Goal: Information Seeking & Learning: Learn about a topic

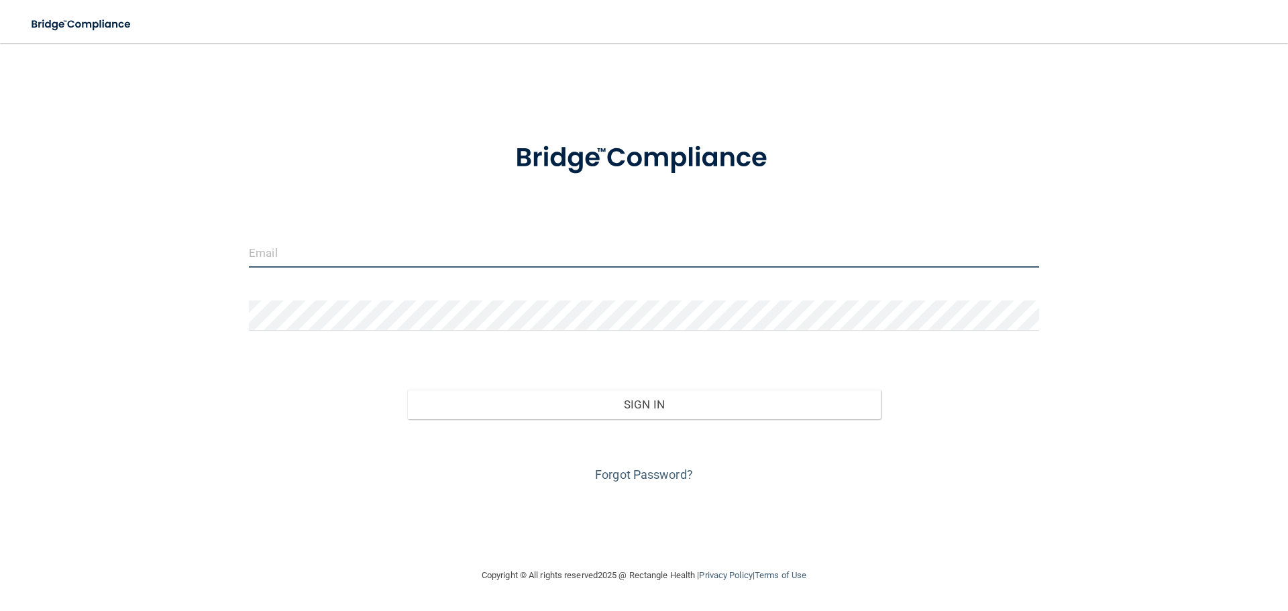
type input "[EMAIL_ADDRESS][DOMAIN_NAME]"
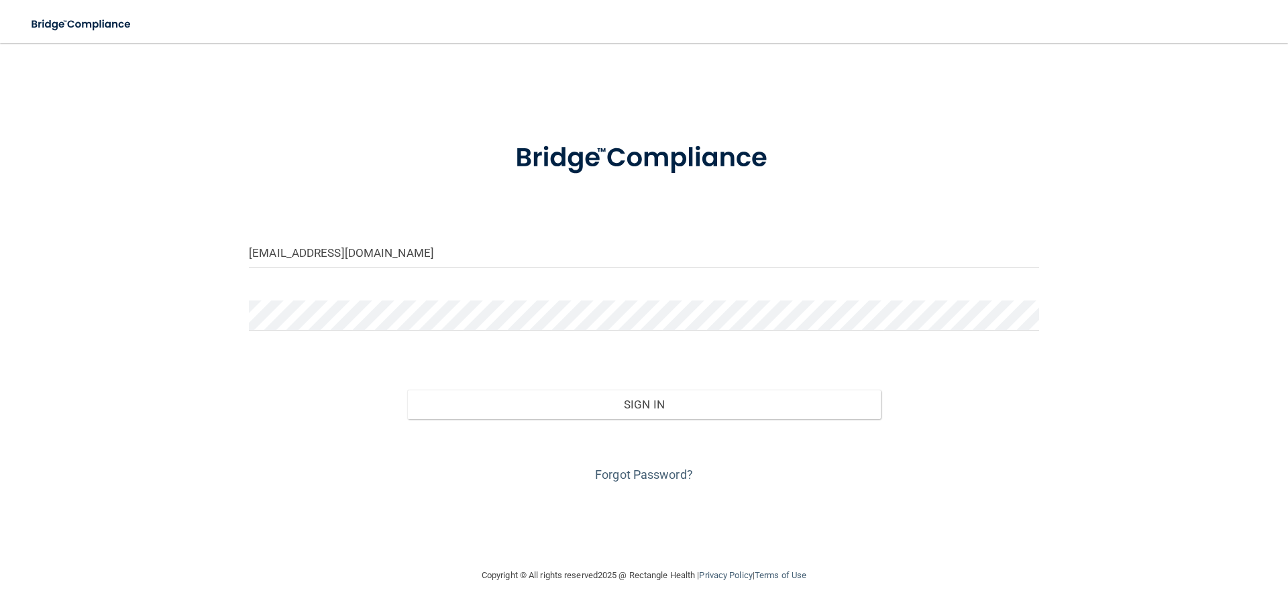
click at [624, 419] on div "Forgot Password?" at bounding box center [644, 452] width 810 height 67
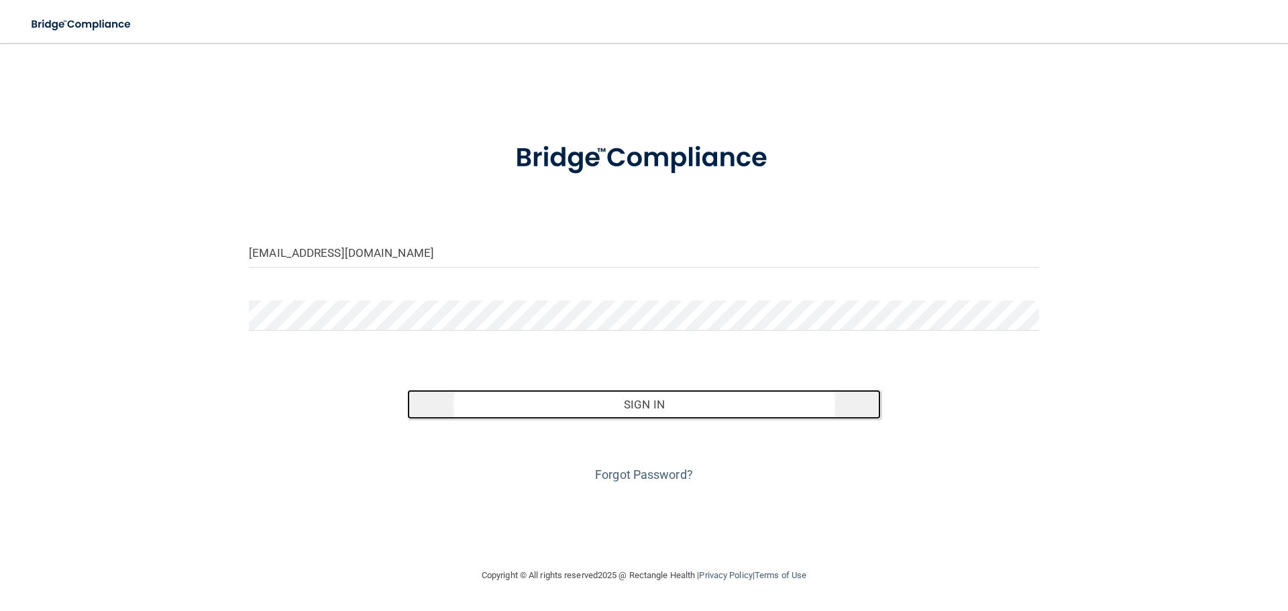
click at [619, 400] on button "Sign In" at bounding box center [644, 405] width 474 height 30
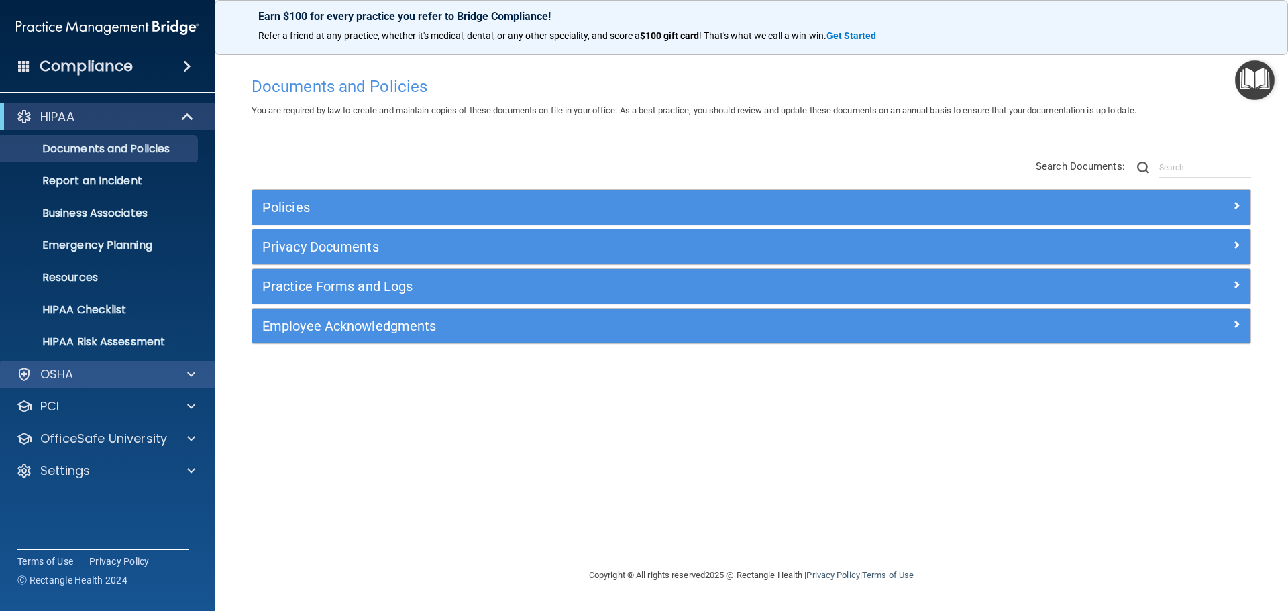
click at [77, 362] on div "OSHA" at bounding box center [107, 374] width 215 height 27
click at [111, 411] on div "PCI" at bounding box center [89, 406] width 166 height 16
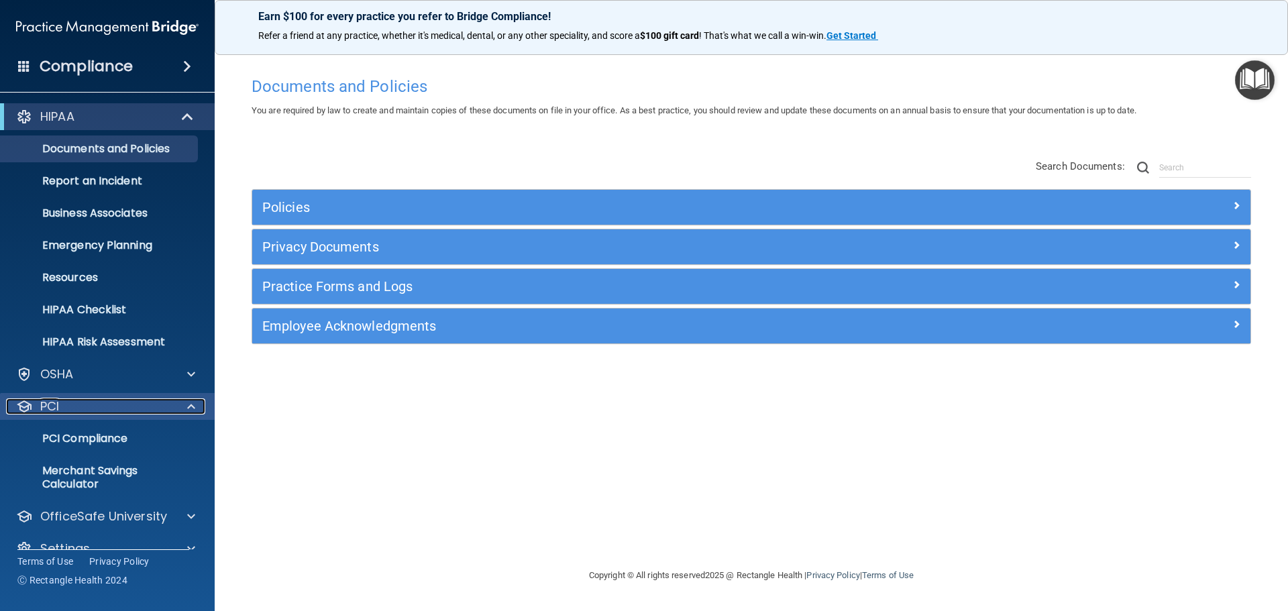
scroll to position [23, 0]
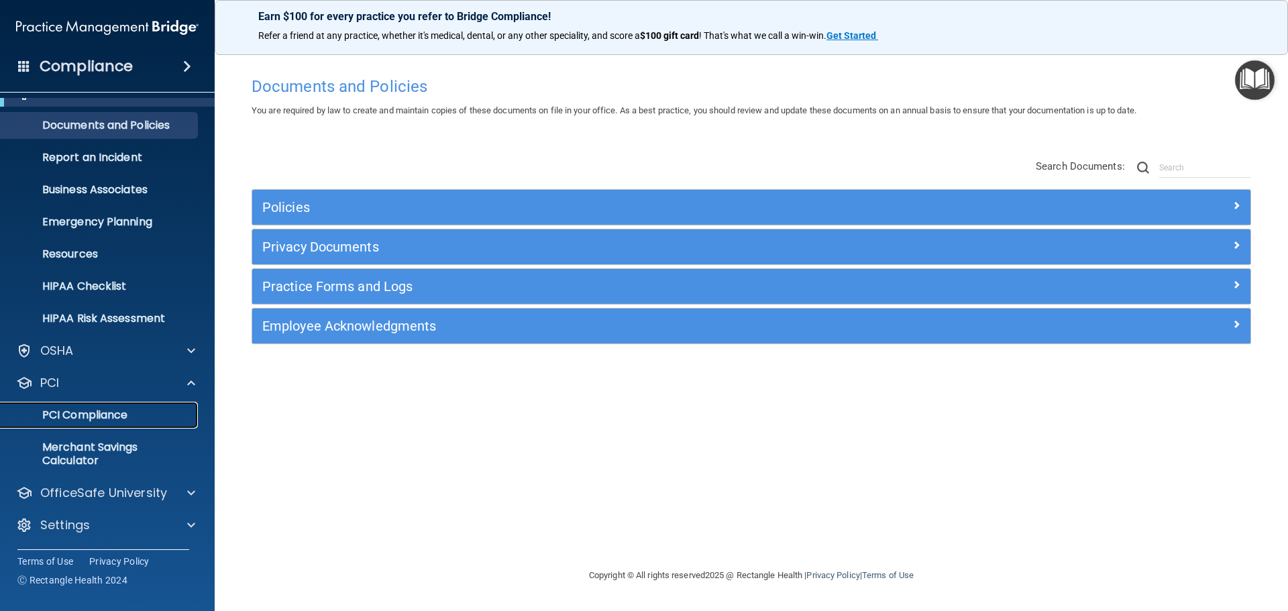
click at [131, 414] on p "PCI Compliance" at bounding box center [100, 415] width 183 height 13
click at [97, 284] on p "HIPAA Checklist" at bounding box center [100, 286] width 183 height 13
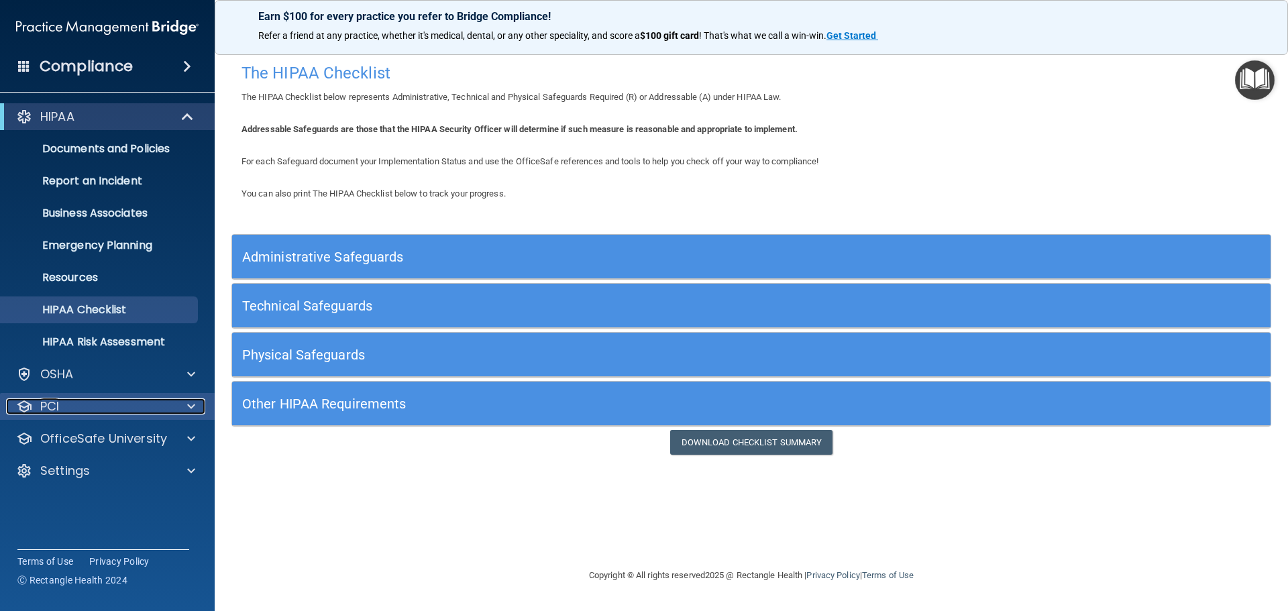
click at [189, 400] on span at bounding box center [191, 406] width 8 height 16
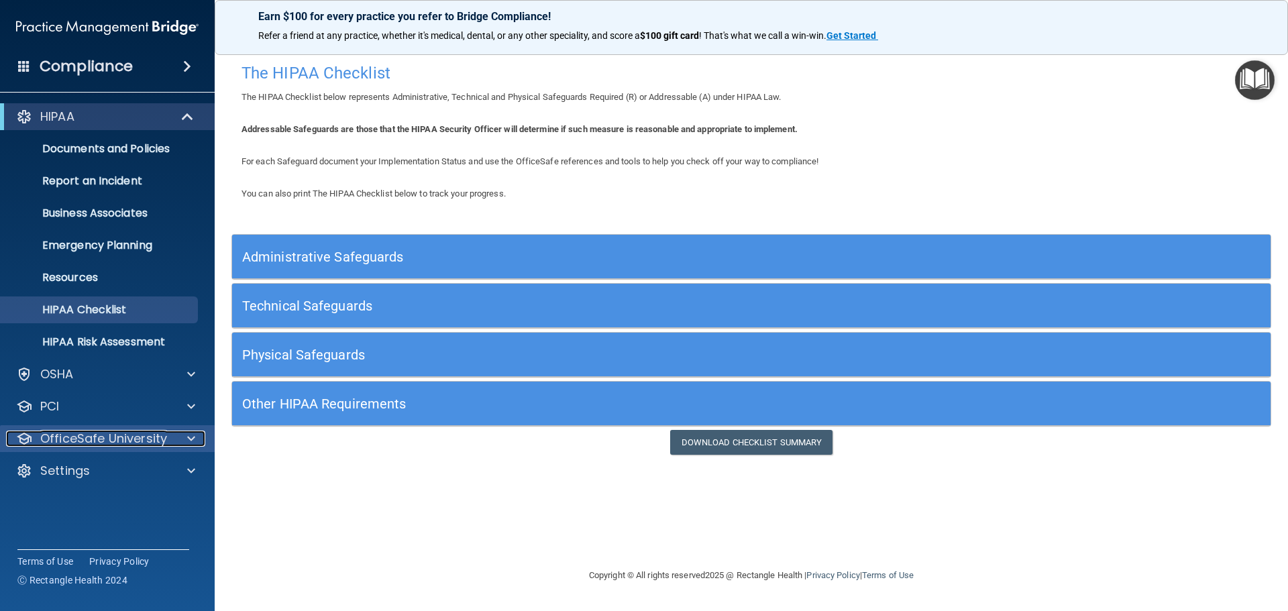
click at [189, 437] on span at bounding box center [191, 439] width 8 height 16
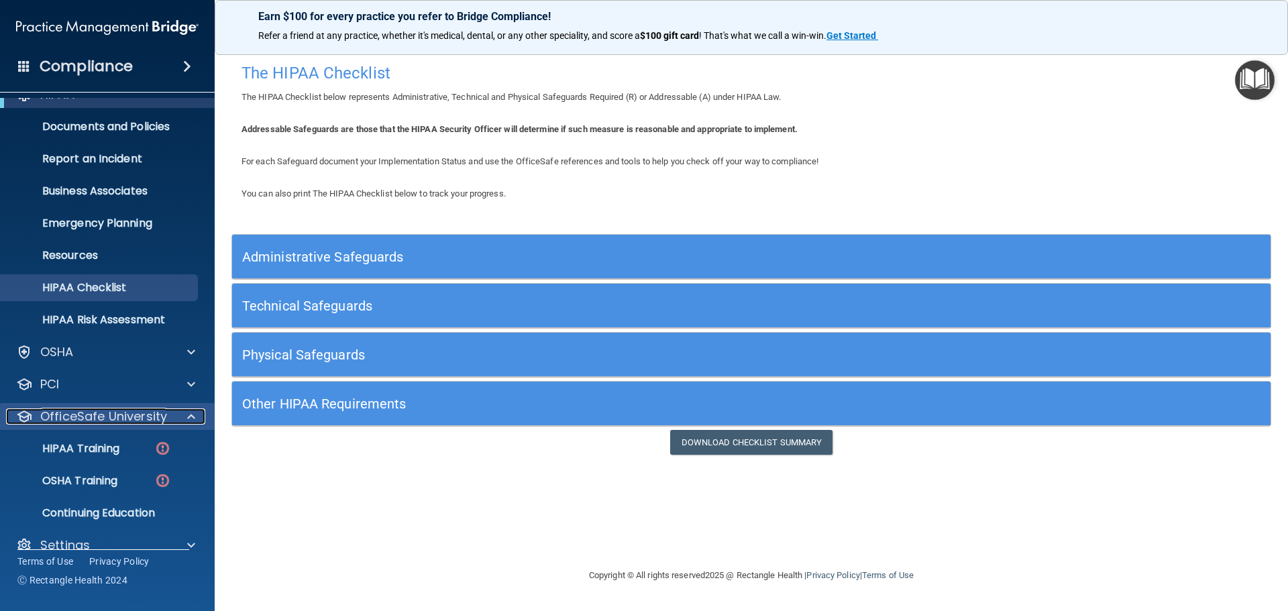
scroll to position [42, 0]
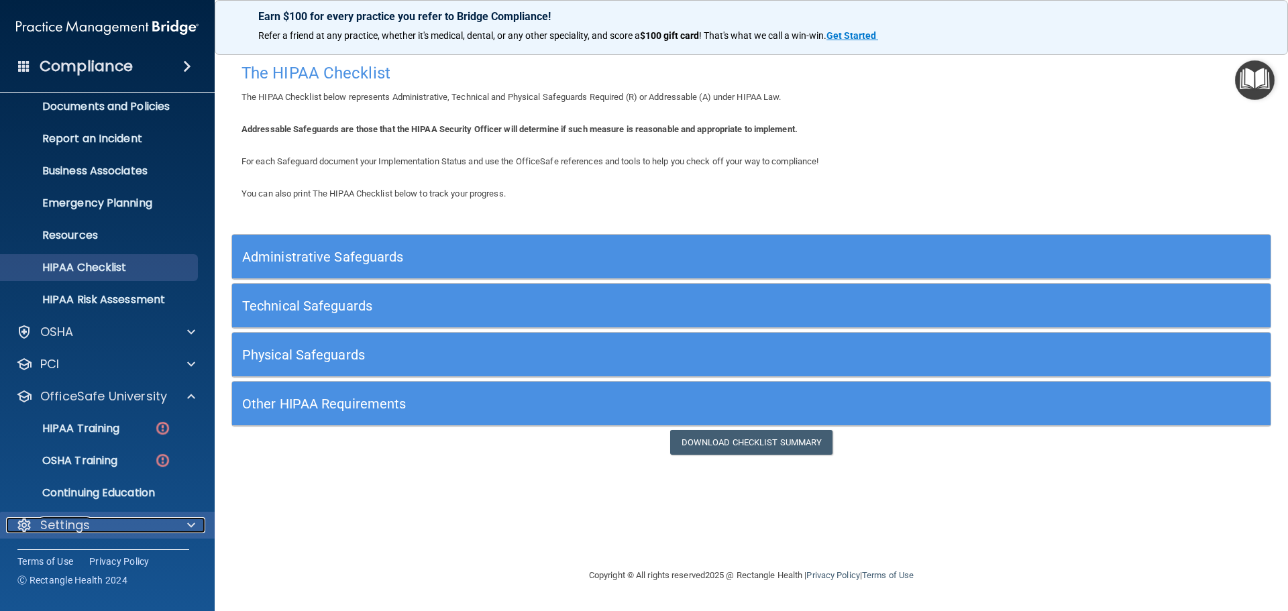
click at [192, 521] on span at bounding box center [191, 525] width 8 height 16
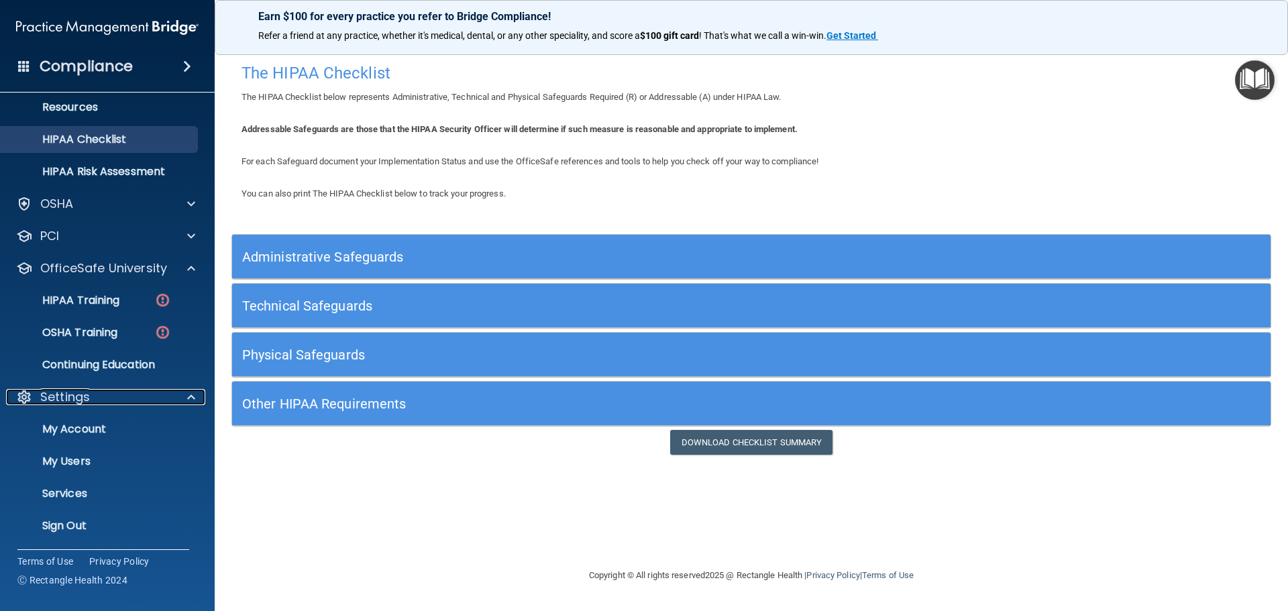
scroll to position [171, 0]
click at [114, 458] on p "My Users" at bounding box center [100, 460] width 183 height 13
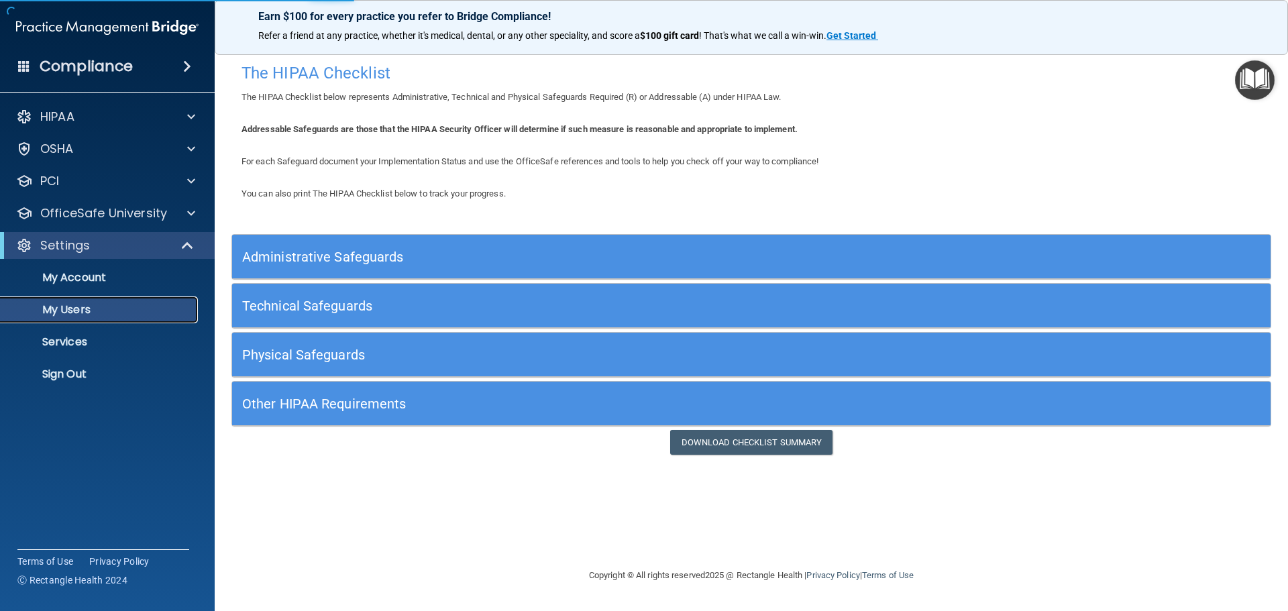
select select "20"
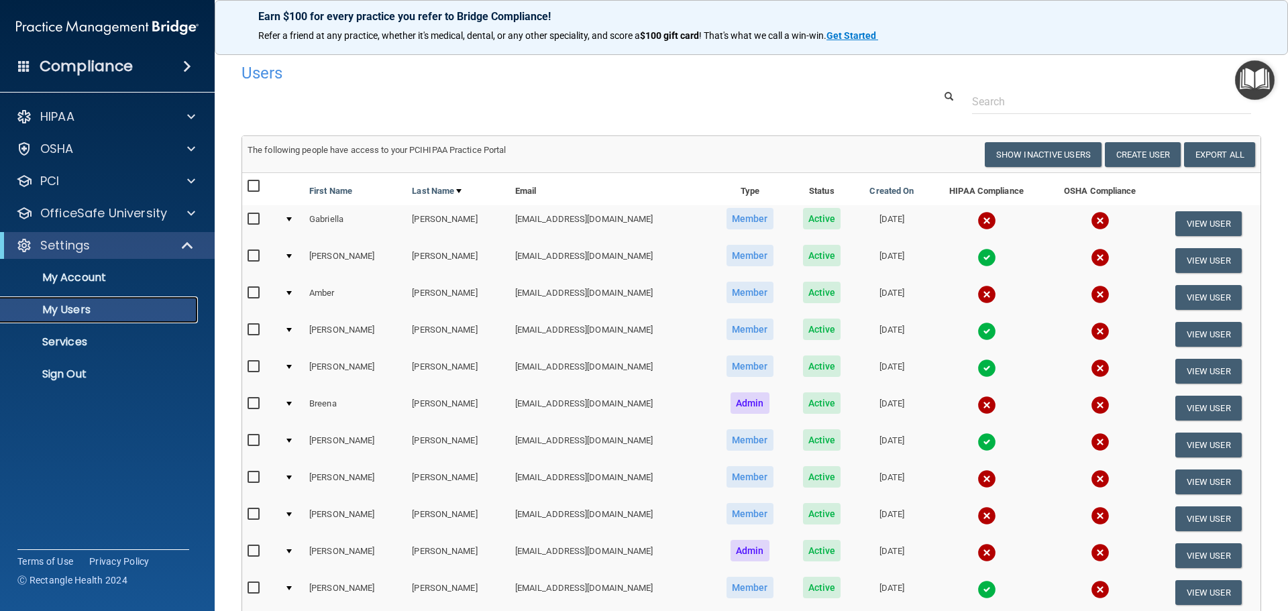
scroll to position [134, 0]
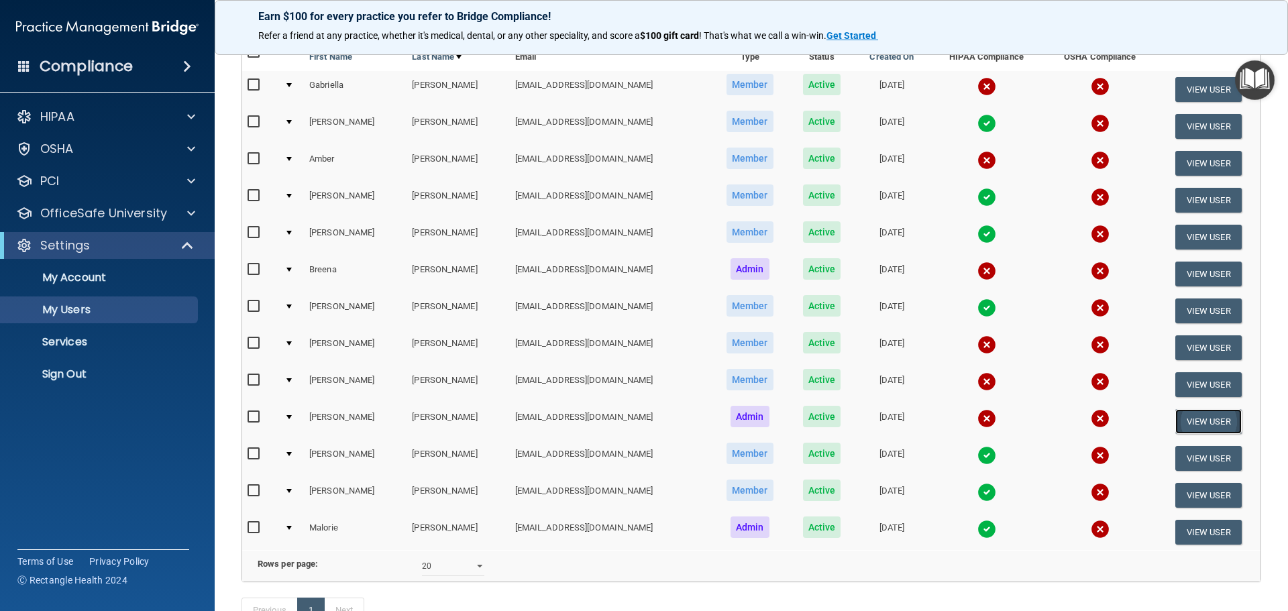
click at [1185, 417] on button "View User" at bounding box center [1208, 421] width 66 height 25
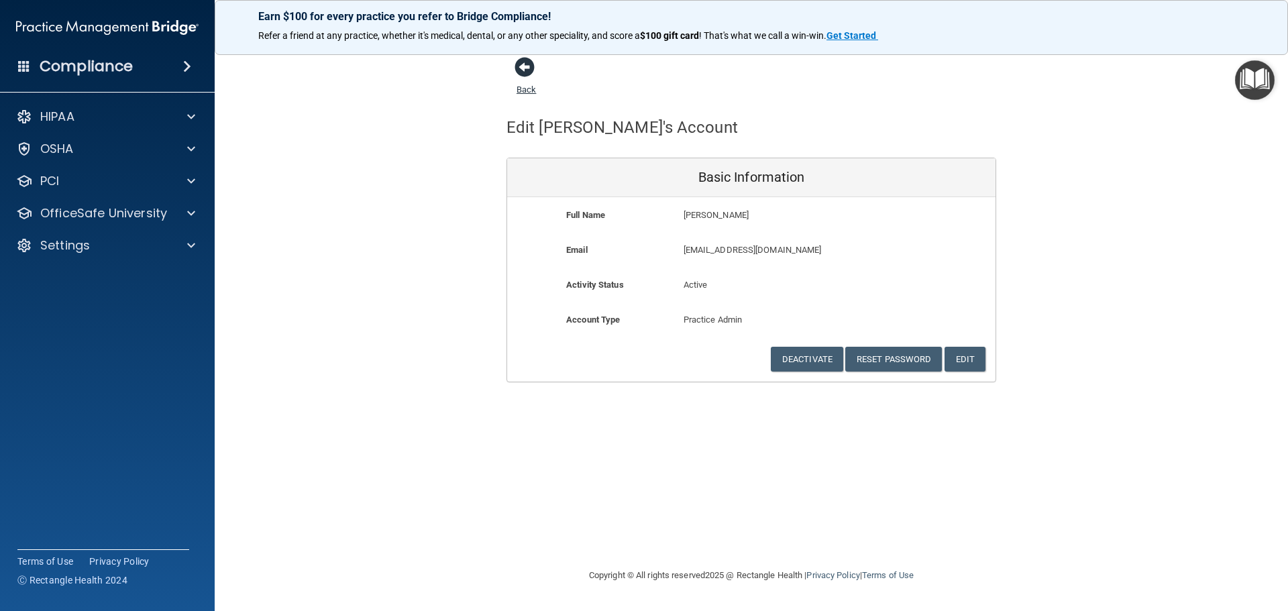
click at [525, 58] on span at bounding box center [525, 67] width 20 height 20
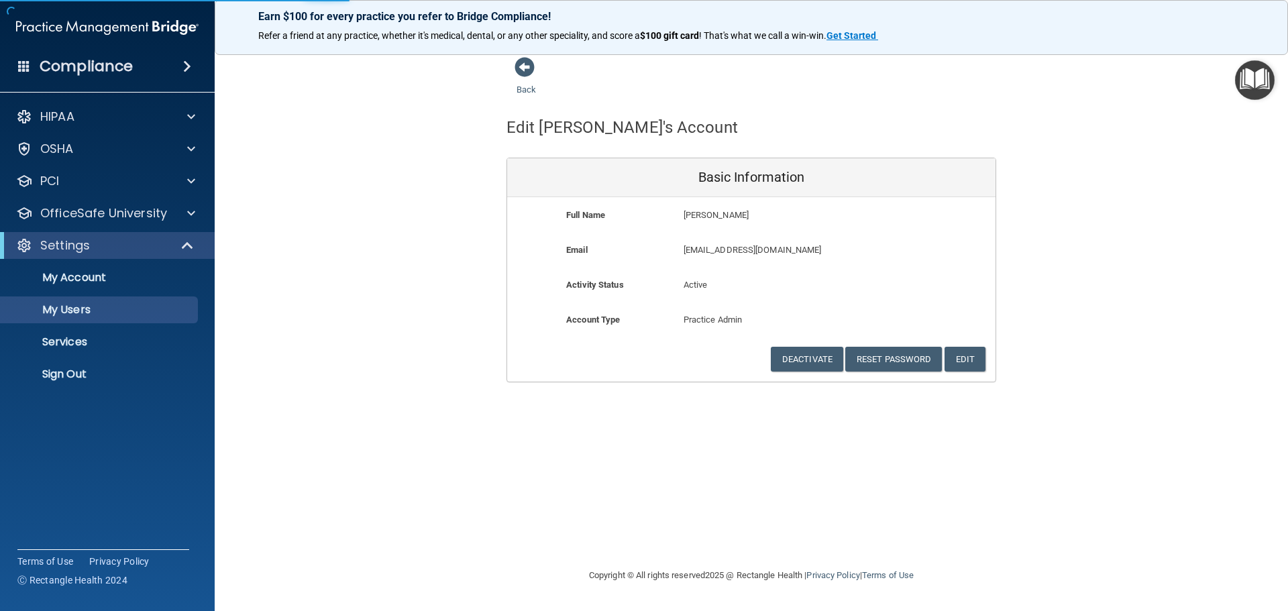
select select "20"
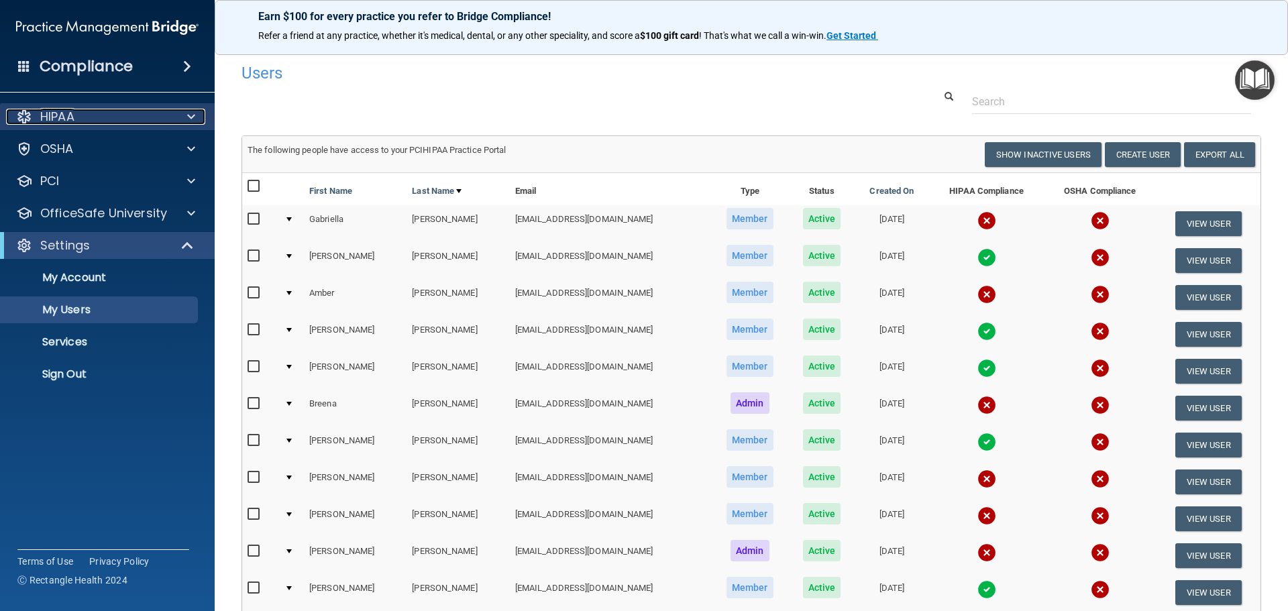
click at [72, 117] on p "HIPAA" at bounding box center [57, 117] width 34 height 16
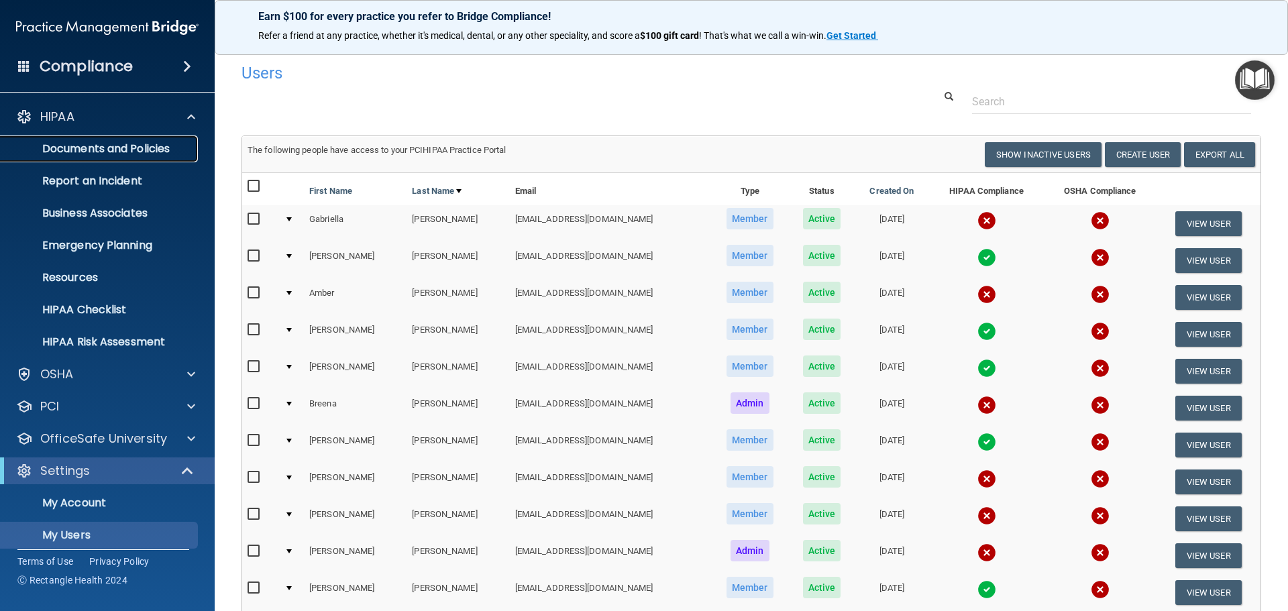
click at [85, 155] on p "Documents and Policies" at bounding box center [100, 148] width 183 height 13
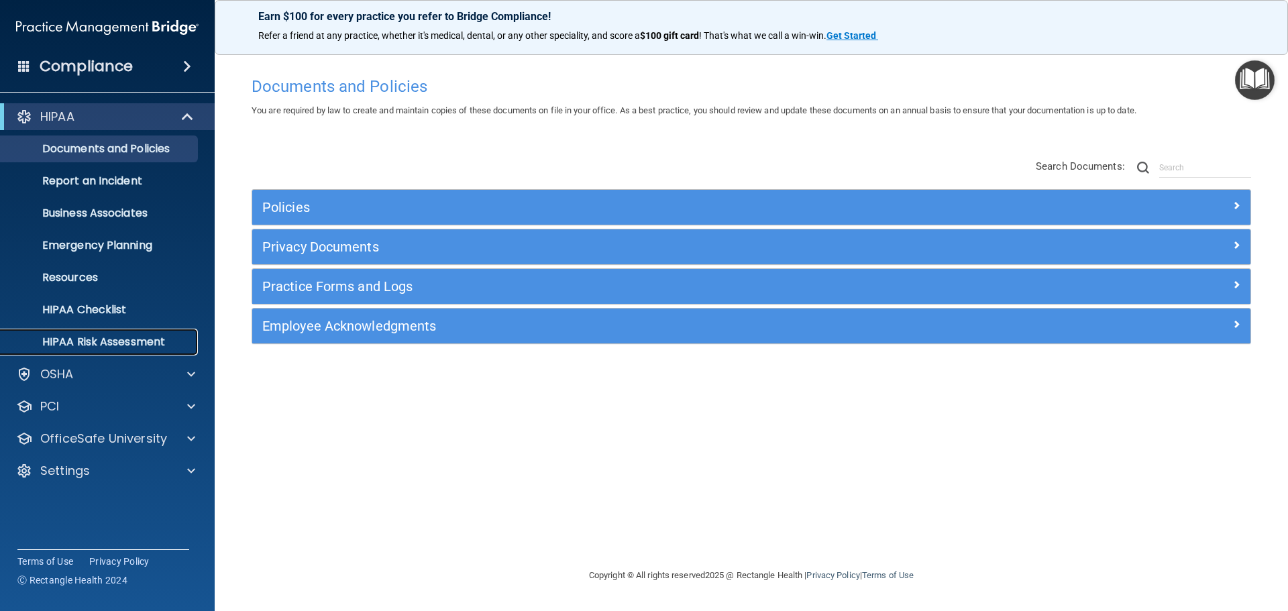
click at [118, 339] on p "HIPAA Risk Assessment" at bounding box center [100, 341] width 183 height 13
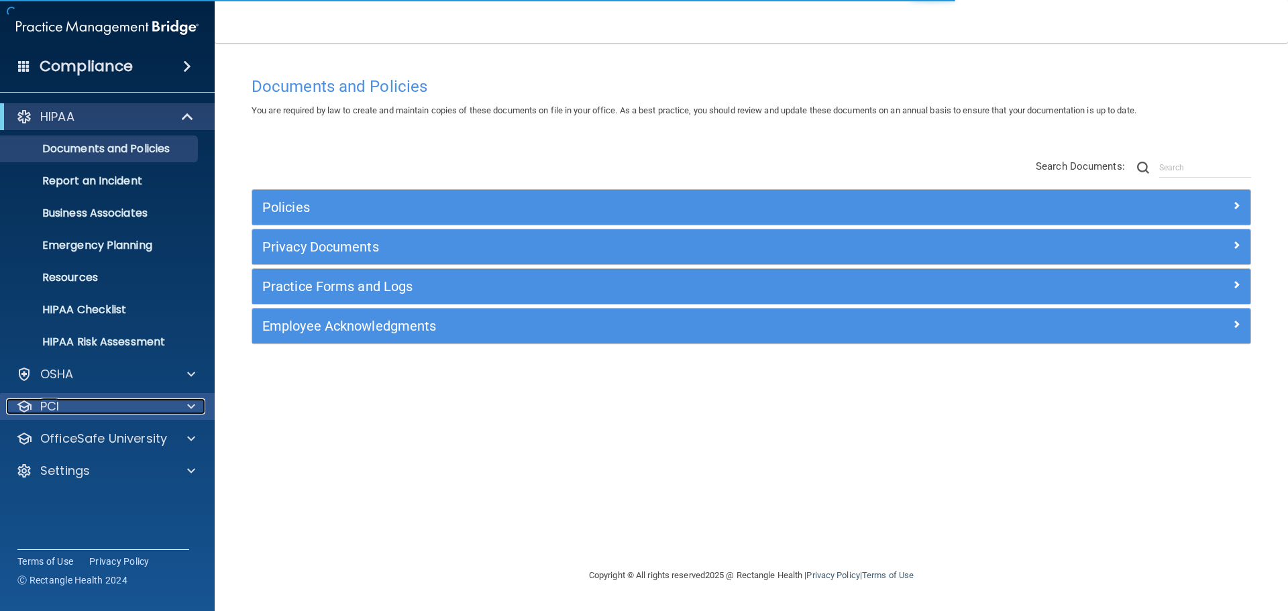
click at [74, 414] on div "PCI" at bounding box center [89, 406] width 166 height 16
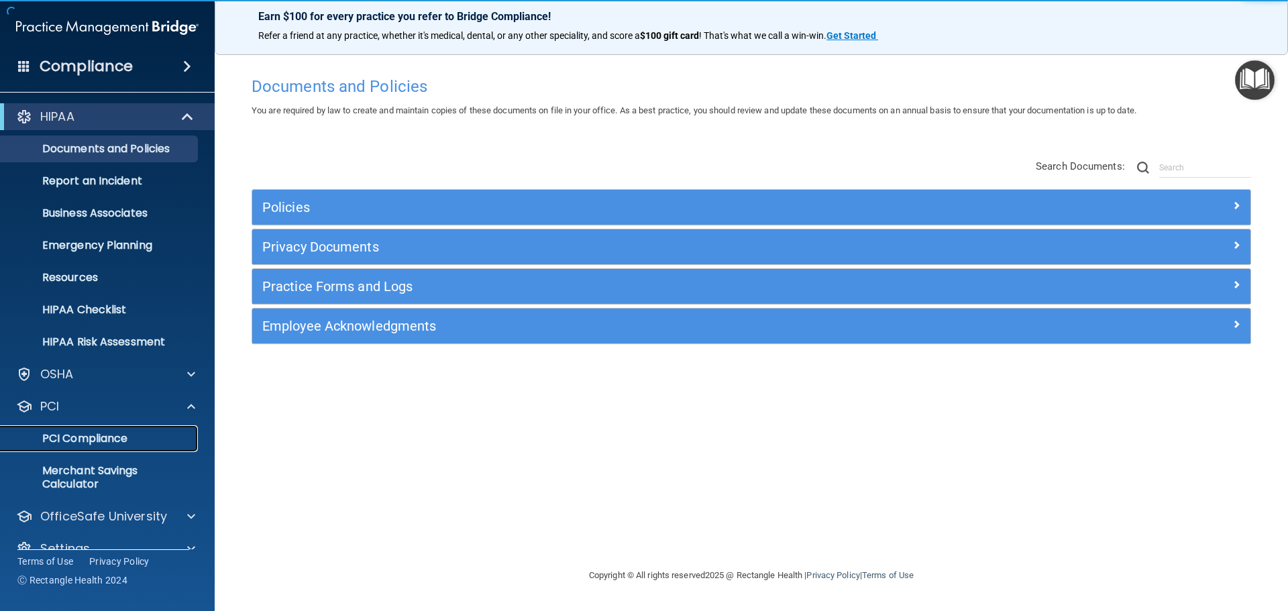
click at [83, 441] on p "PCI Compliance" at bounding box center [100, 438] width 183 height 13
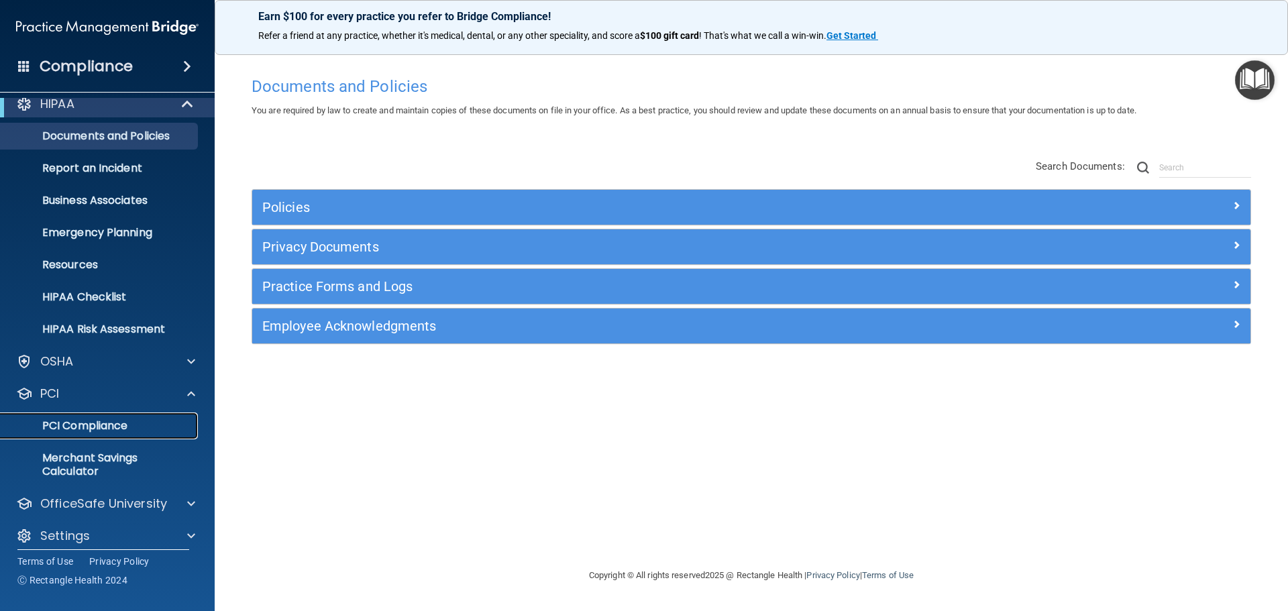
scroll to position [23, 0]
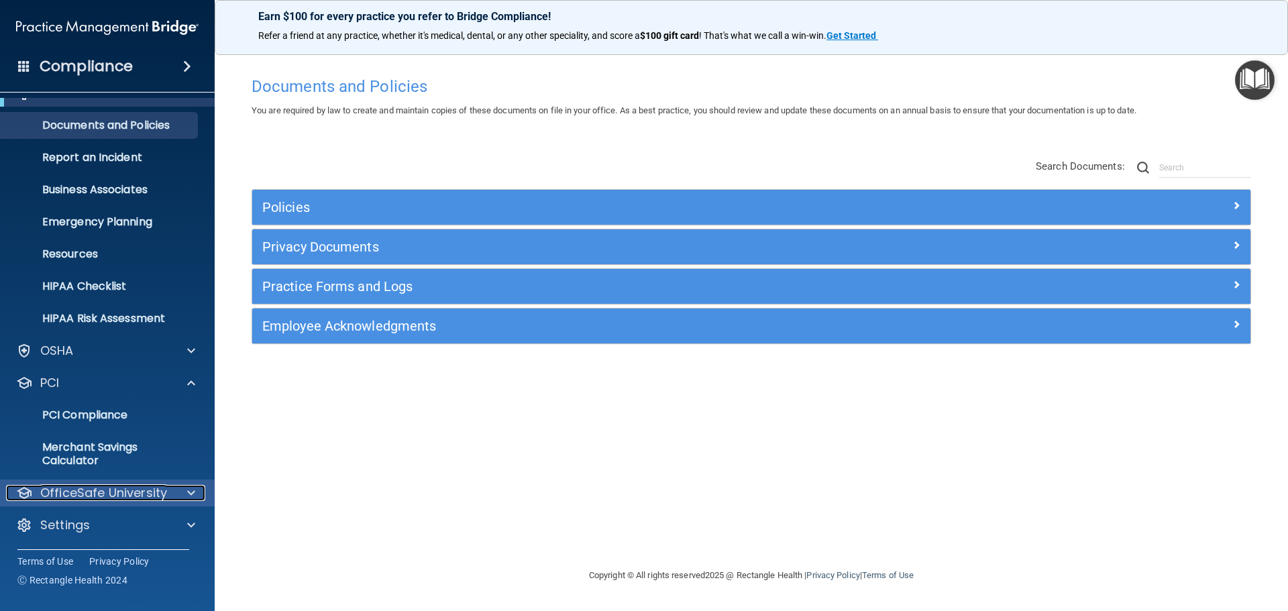
click at [127, 488] on p "OfficeSafe University" at bounding box center [103, 493] width 127 height 16
click at [81, 529] on p "HIPAA Training" at bounding box center [64, 525] width 111 height 13
